Goal: Information Seeking & Learning: Learn about a topic

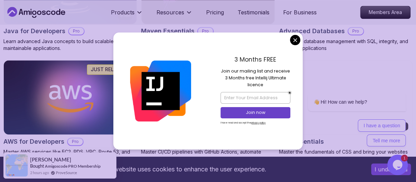
scroll to position [512, 0]
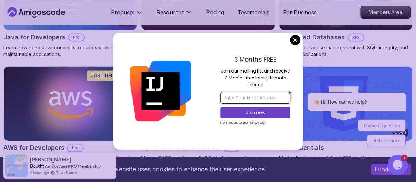
click at [261, 100] on input "email" at bounding box center [255, 98] width 70 height 12
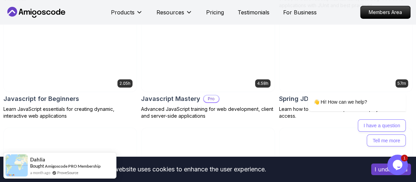
scroll to position [1355, 0]
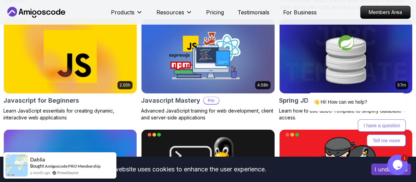
click at [81, 70] on img at bounding box center [70, 56] width 140 height 78
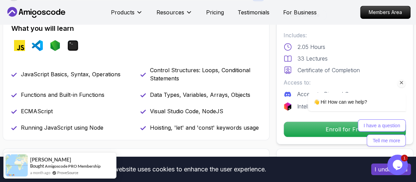
scroll to position [247, 0]
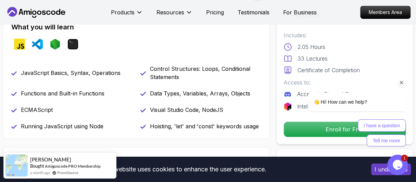
click at [401, 84] on icon "Chat attention grabber" at bounding box center [402, 83] width 6 height 6
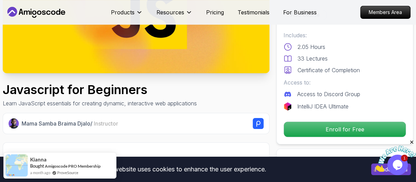
scroll to position [118, 0]
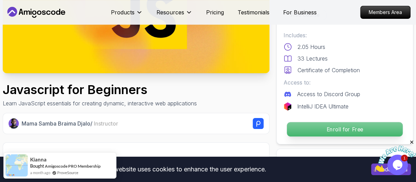
click at [316, 125] on p "Enroll for Free" at bounding box center [345, 129] width 116 height 14
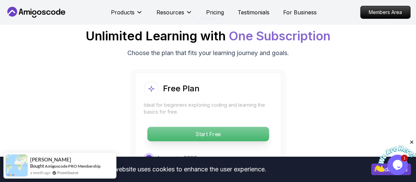
scroll to position [1297, 0]
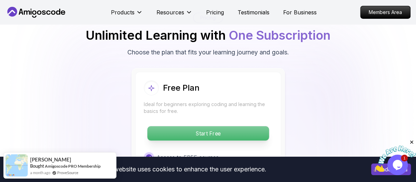
click at [204, 126] on p "Start Free" at bounding box center [208, 133] width 122 height 14
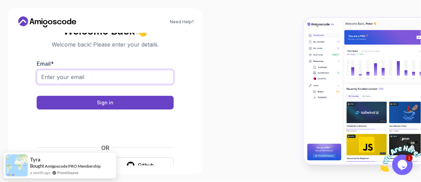
click at [142, 76] on input "Email *" at bounding box center [105, 77] width 137 height 14
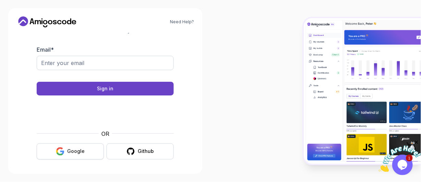
click at [78, 149] on div "Google" at bounding box center [75, 151] width 17 height 7
click at [80, 151] on div "Google" at bounding box center [75, 151] width 17 height 7
click at [59, 153] on icon "button" at bounding box center [59, 153] width 7 height 3
click at [54, 150] on button "Google" at bounding box center [70, 151] width 67 height 16
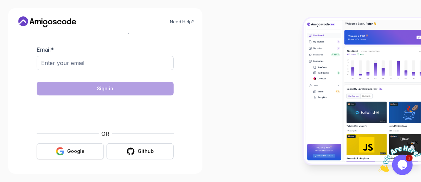
click at [56, 152] on icon "button" at bounding box center [60, 151] width 9 height 9
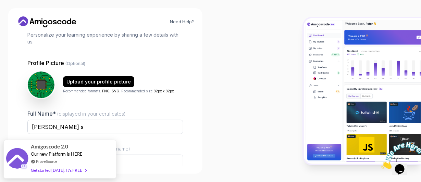
scroll to position [8, 0]
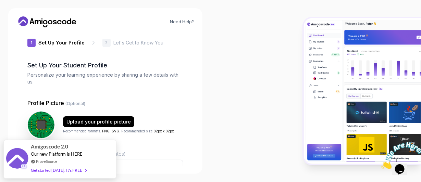
click at [181, 82] on p "Personalize your learning experience by sharing a few details with us." at bounding box center [105, 79] width 156 height 14
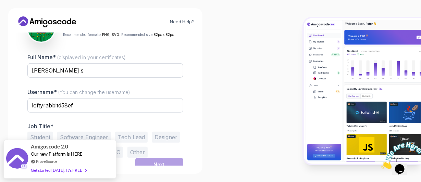
scroll to position [110, 0]
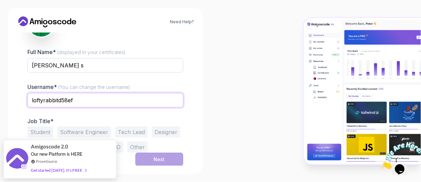
click at [77, 101] on input "loftyrabbitd58ef" at bounding box center [105, 100] width 156 height 14
type input "l"
type input "sandy_codes2"
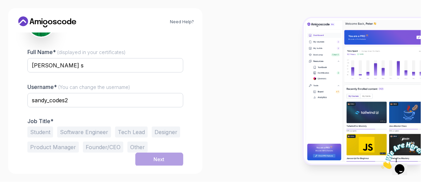
click at [33, 132] on button "Student" at bounding box center [40, 132] width 26 height 11
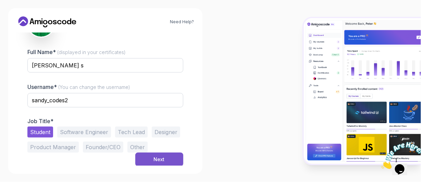
click at [146, 163] on button "Next" at bounding box center [159, 160] width 48 height 14
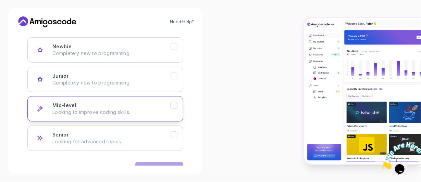
scroll to position [106, 0]
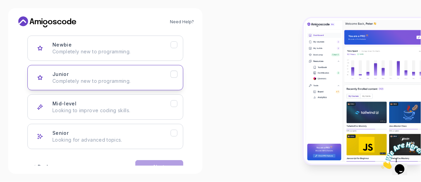
click at [143, 87] on button "Junior Completely new to programming." at bounding box center [105, 77] width 156 height 25
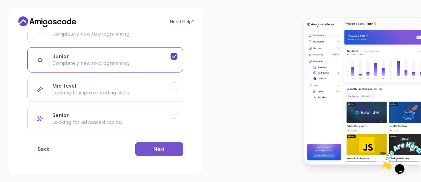
click at [153, 149] on button "Next" at bounding box center [159, 149] width 48 height 14
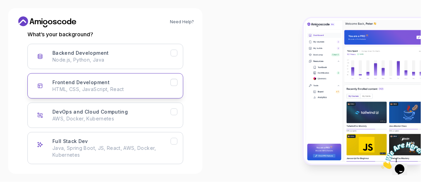
scroll to position [97, 0]
click at [126, 87] on p "HTML, CSS, JavaScript, React" at bounding box center [111, 89] width 118 height 7
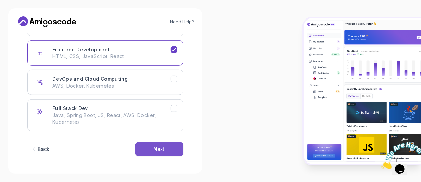
click at [160, 147] on div "Next" at bounding box center [159, 149] width 11 height 7
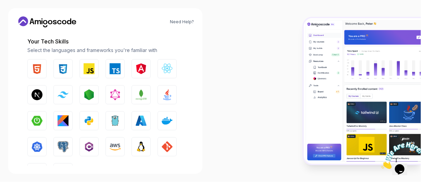
scroll to position [90, 0]
click at [39, 66] on img "button" at bounding box center [36, 69] width 11 height 11
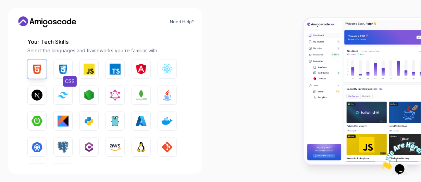
click at [62, 67] on img "button" at bounding box center [63, 69] width 11 height 11
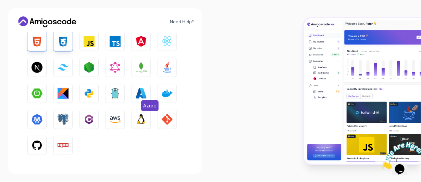
scroll to position [118, 0]
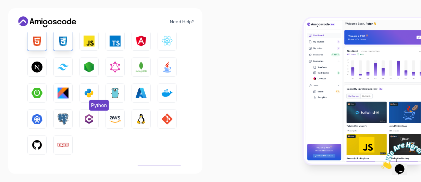
click at [97, 95] on button "Python" at bounding box center [88, 93] width 19 height 19
click at [41, 142] on img "button" at bounding box center [36, 145] width 11 height 11
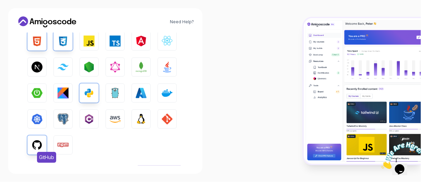
click at [41, 142] on img "button" at bounding box center [36, 145] width 11 height 11
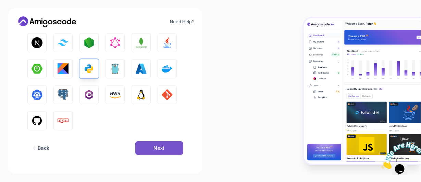
click at [162, 147] on div "Next" at bounding box center [159, 148] width 11 height 7
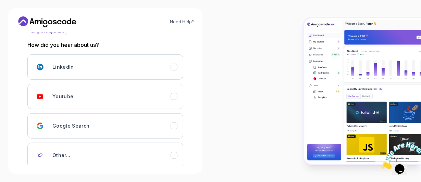
scroll to position [91, 0]
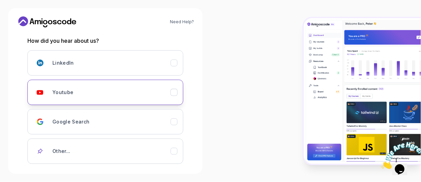
click at [136, 89] on div "Youtube" at bounding box center [111, 93] width 118 height 14
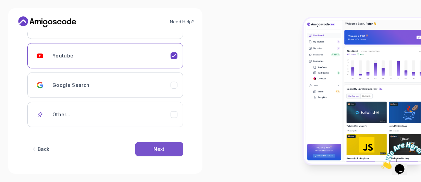
click at [160, 151] on div "Next" at bounding box center [159, 149] width 11 height 7
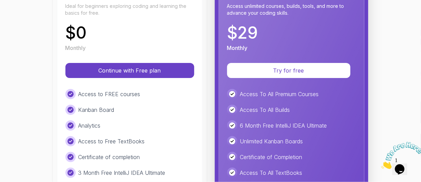
scroll to position [114, 0]
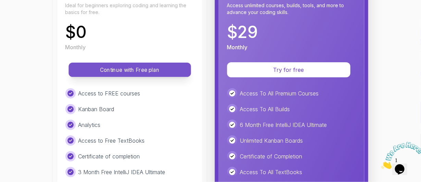
click at [140, 67] on p "Continue with Free plan" at bounding box center [129, 70] width 107 height 8
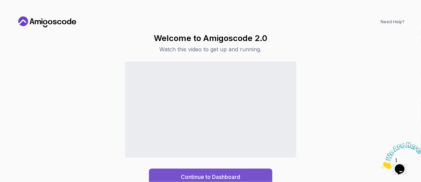
click at [194, 175] on div "Continue to Dashboard" at bounding box center [210, 177] width 59 height 8
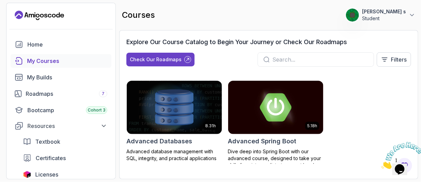
click at [286, 59] on input "text" at bounding box center [320, 59] width 96 height 8
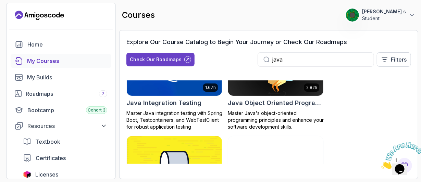
scroll to position [326, 0]
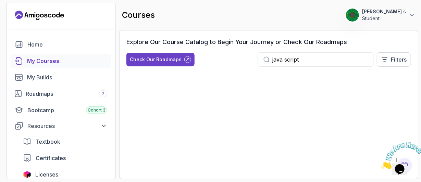
click at [285, 60] on input "java script" at bounding box center [320, 59] width 96 height 8
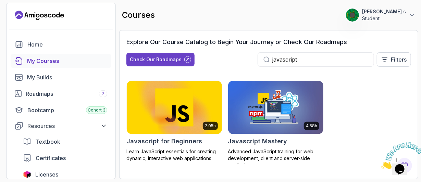
type input "javascript"
click at [185, 111] on img at bounding box center [174, 107] width 100 height 56
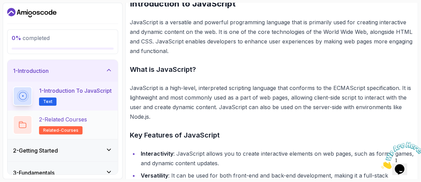
click at [86, 127] on h2 "2 - Related Courses related-courses" at bounding box center [63, 124] width 48 height 19
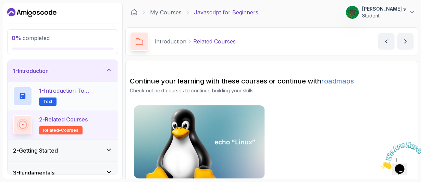
click at [89, 85] on div "1 - Introduction to JavaScript Text" at bounding box center [63, 96] width 110 height 29
click at [86, 92] on p "1 - Introduction to JavaScript" at bounding box center [75, 91] width 73 height 8
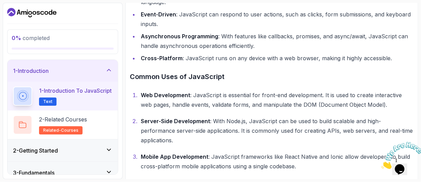
scroll to position [365, 0]
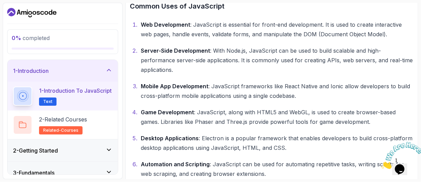
click at [381, 164] on icon "Close" at bounding box center [381, 167] width 0 height 6
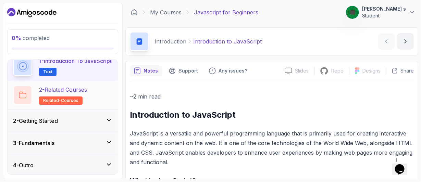
scroll to position [5, 0]
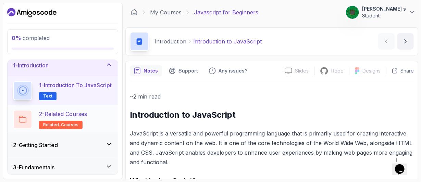
click at [93, 118] on div "2 - Related Courses related-courses" at bounding box center [62, 119] width 99 height 19
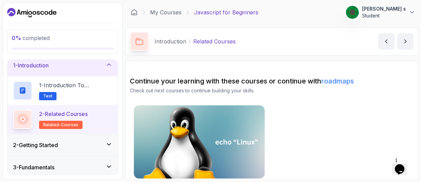
scroll to position [17, 0]
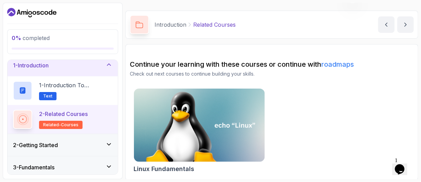
click at [77, 143] on div "2 - Getting Started" at bounding box center [62, 145] width 99 height 8
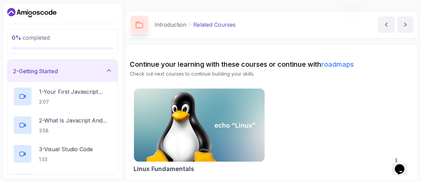
scroll to position [0, 0]
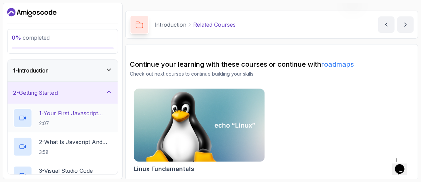
click at [82, 125] on p "2:07" at bounding box center [75, 123] width 73 height 7
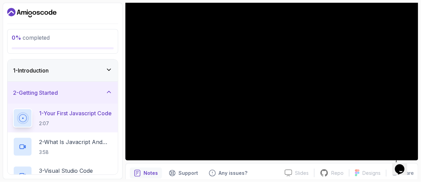
scroll to position [50, 0]
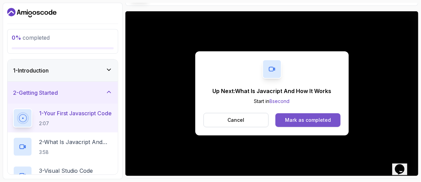
click at [304, 119] on div "Mark as completed" at bounding box center [308, 120] width 46 height 7
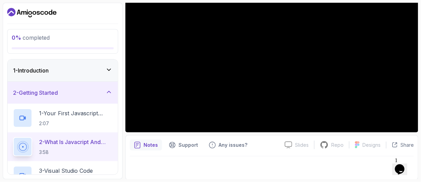
scroll to position [38, 0]
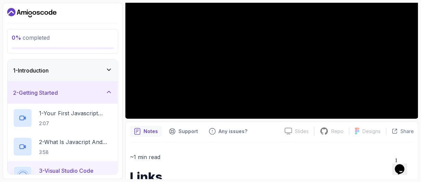
scroll to position [111, 0]
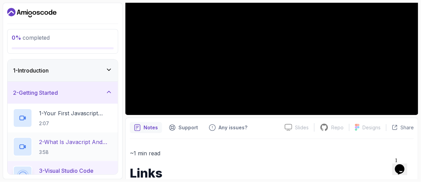
click at [69, 149] on p "3:58" at bounding box center [75, 152] width 73 height 7
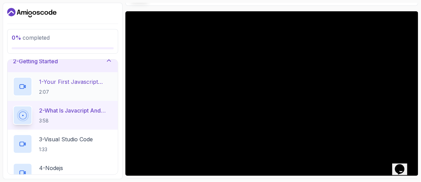
scroll to position [32, 0]
click at [80, 141] on p "3 - Visual Studio Code" at bounding box center [66, 139] width 54 height 8
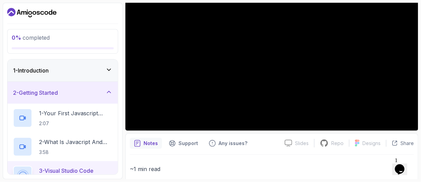
scroll to position [90, 0]
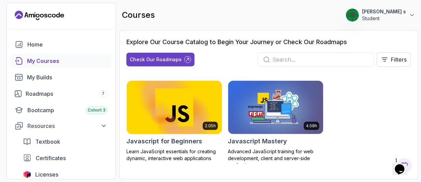
click at [186, 119] on img at bounding box center [174, 107] width 100 height 56
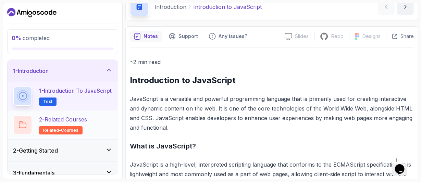
scroll to position [30, 0]
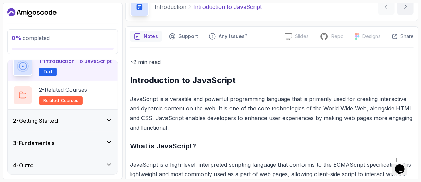
click at [101, 117] on div "2 - Getting Started" at bounding box center [62, 121] width 99 height 8
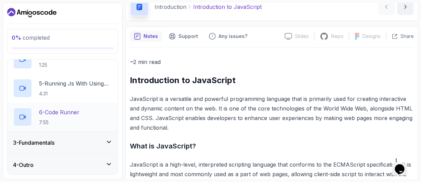
scroll to position [145, 0]
click at [92, 146] on div "3 - Fundamentals" at bounding box center [63, 143] width 110 height 22
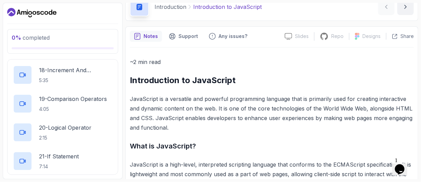
scroll to position [634, 0]
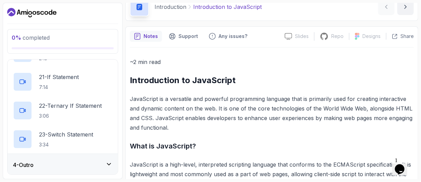
click at [90, 169] on div "4 - Outro" at bounding box center [63, 165] width 110 height 22
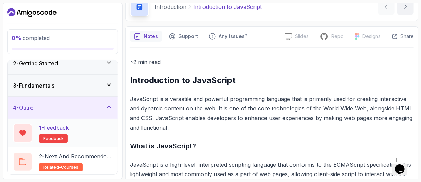
scroll to position [29, 0]
click at [85, 154] on p "2 - Next and Recommended Courses" at bounding box center [75, 157] width 73 height 8
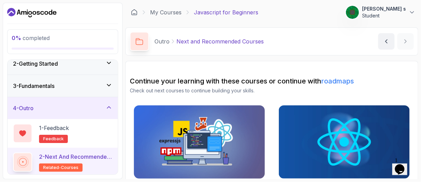
scroll to position [17, 0]
